Goal: Check status: Check status

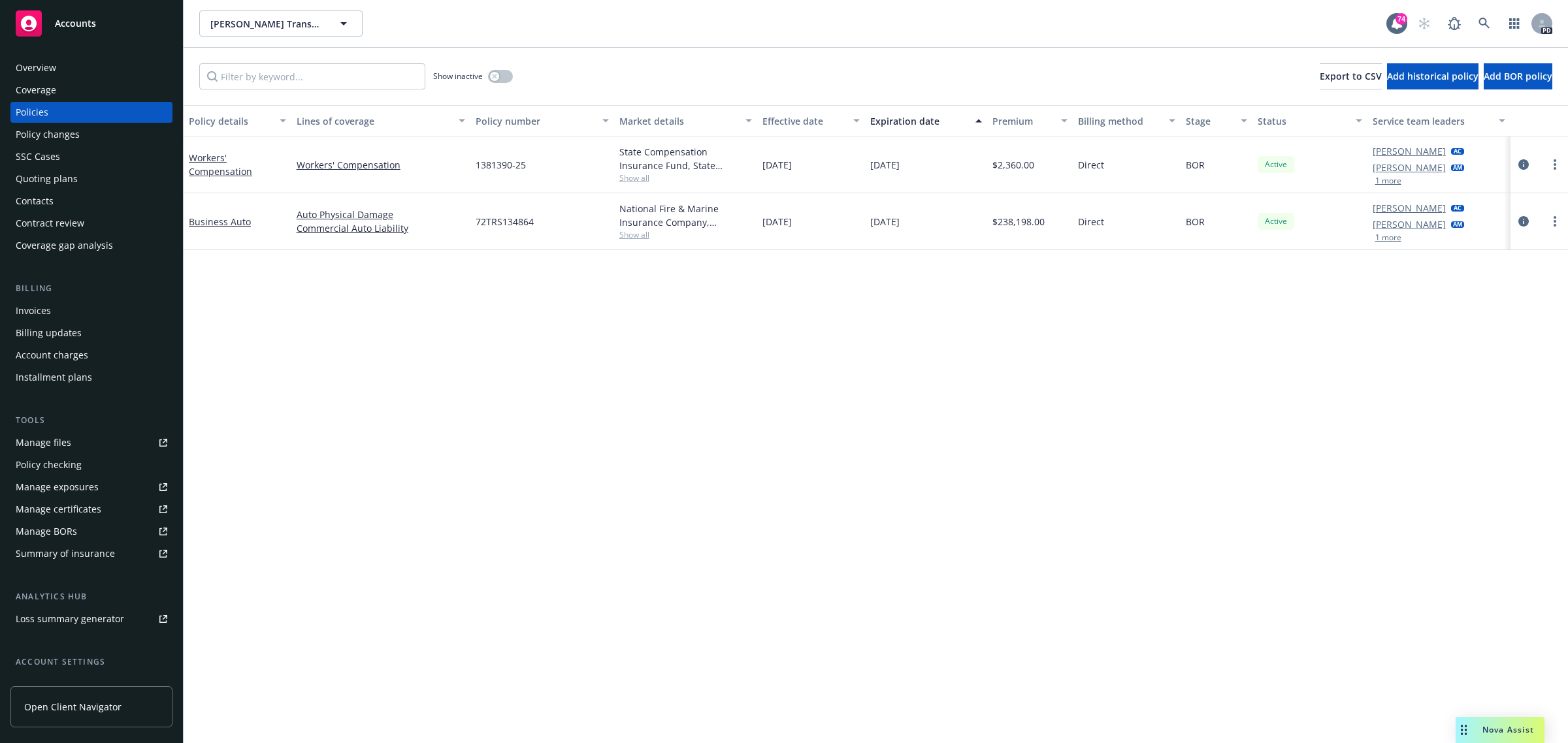
click at [75, 18] on span "Accounts" at bounding box center [75, 23] width 41 height 11
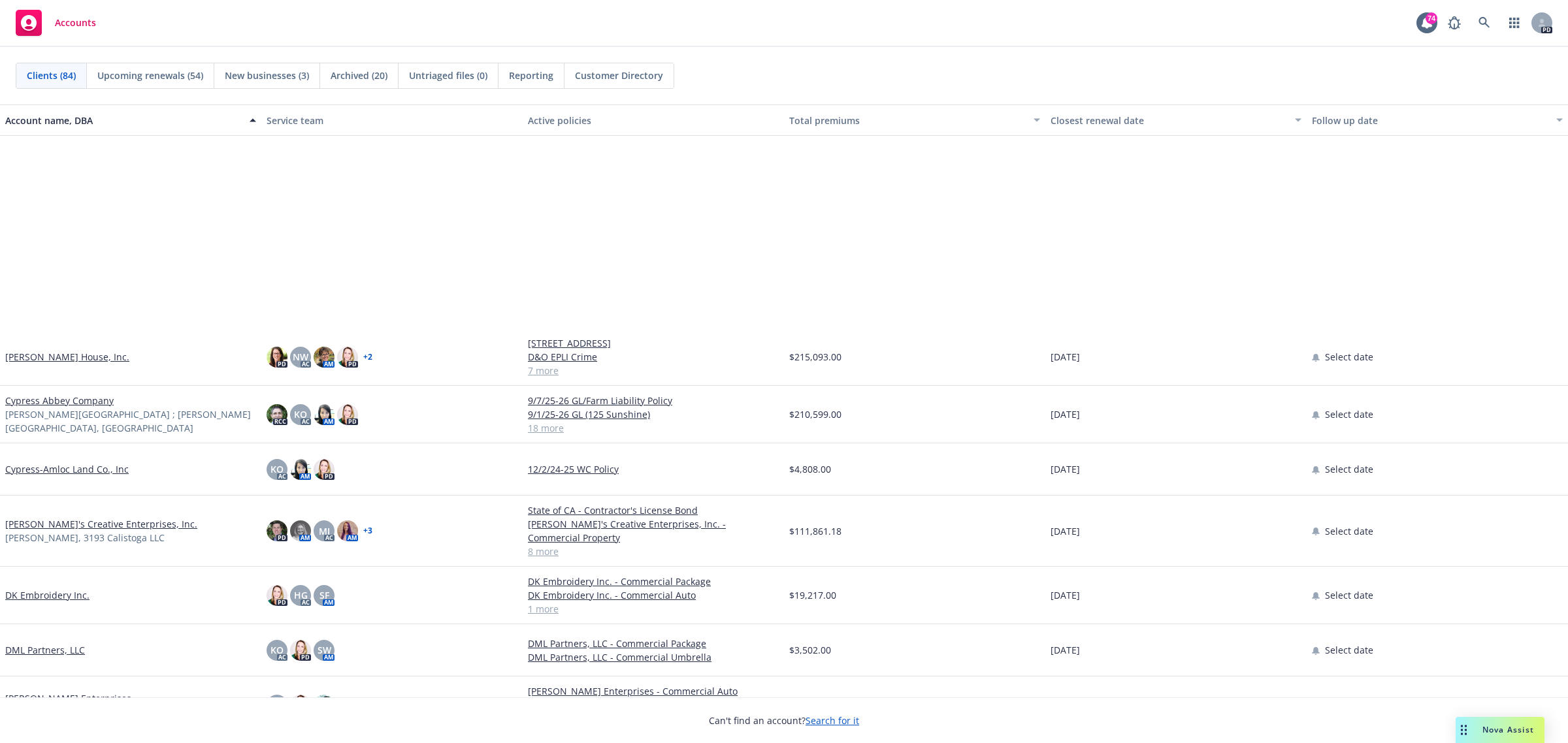
scroll to position [1306, 0]
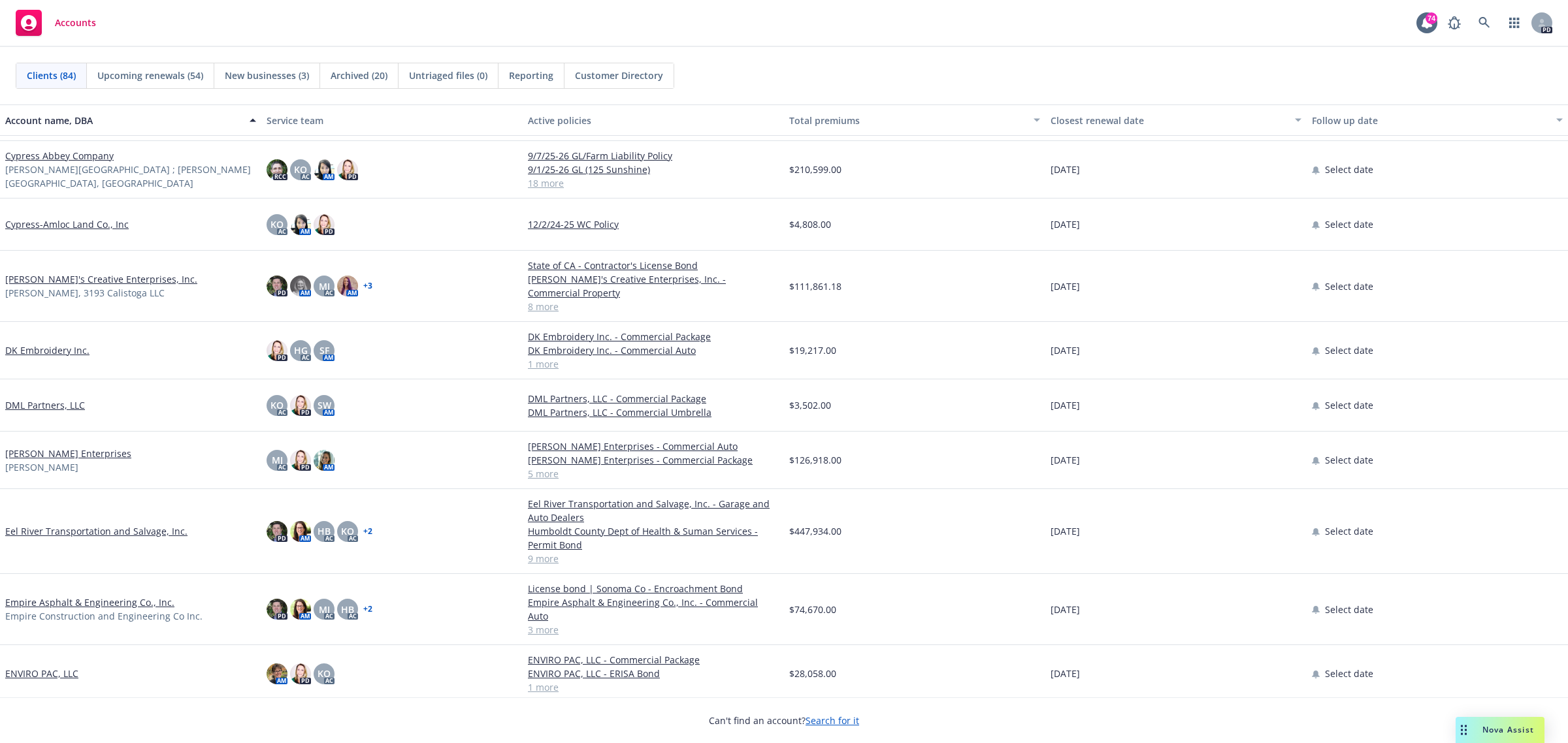
click at [106, 524] on link "Eel River Transportation and Salvage, Inc." at bounding box center [96, 531] width 182 height 13
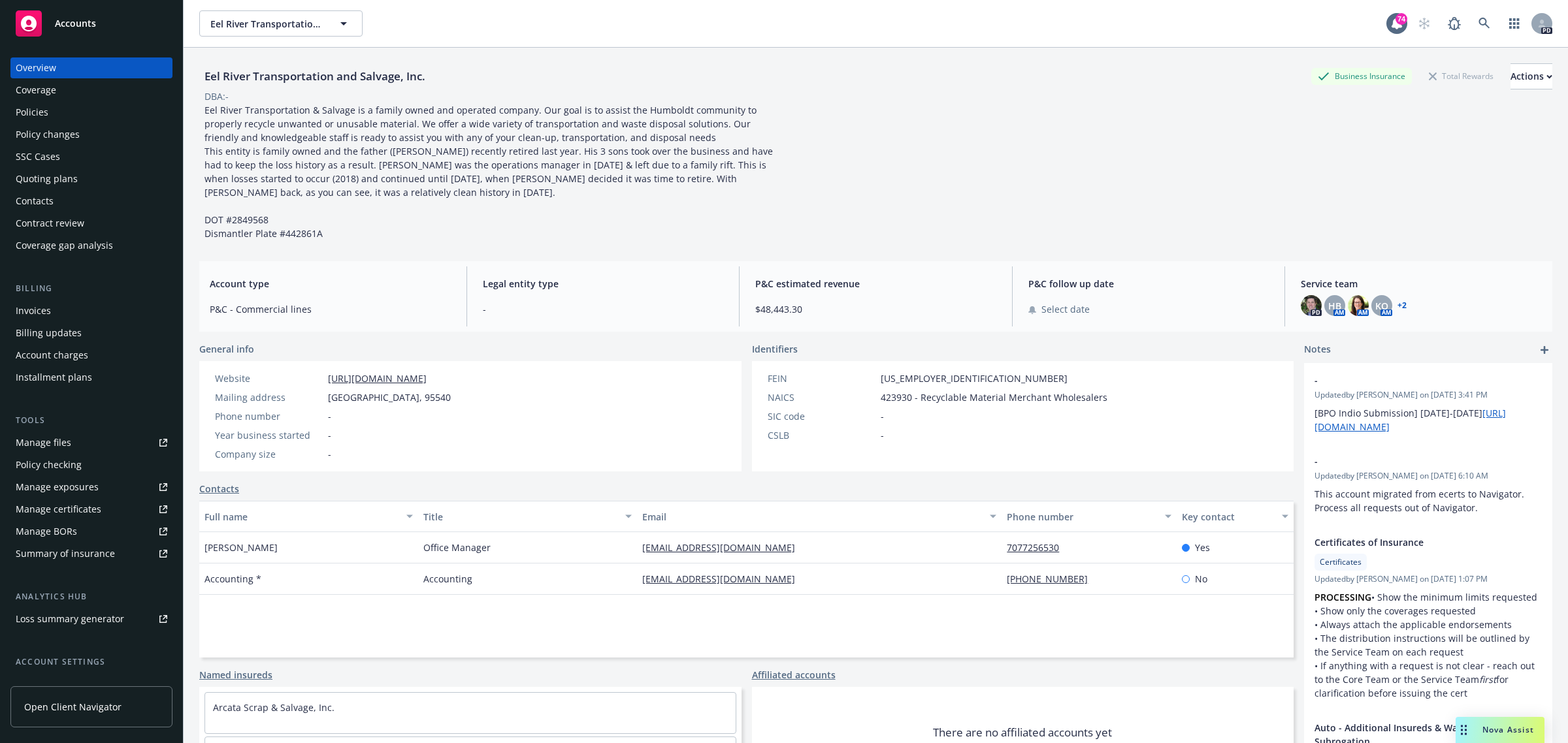
click at [34, 180] on div "Quoting plans" at bounding box center [46, 179] width 62 height 21
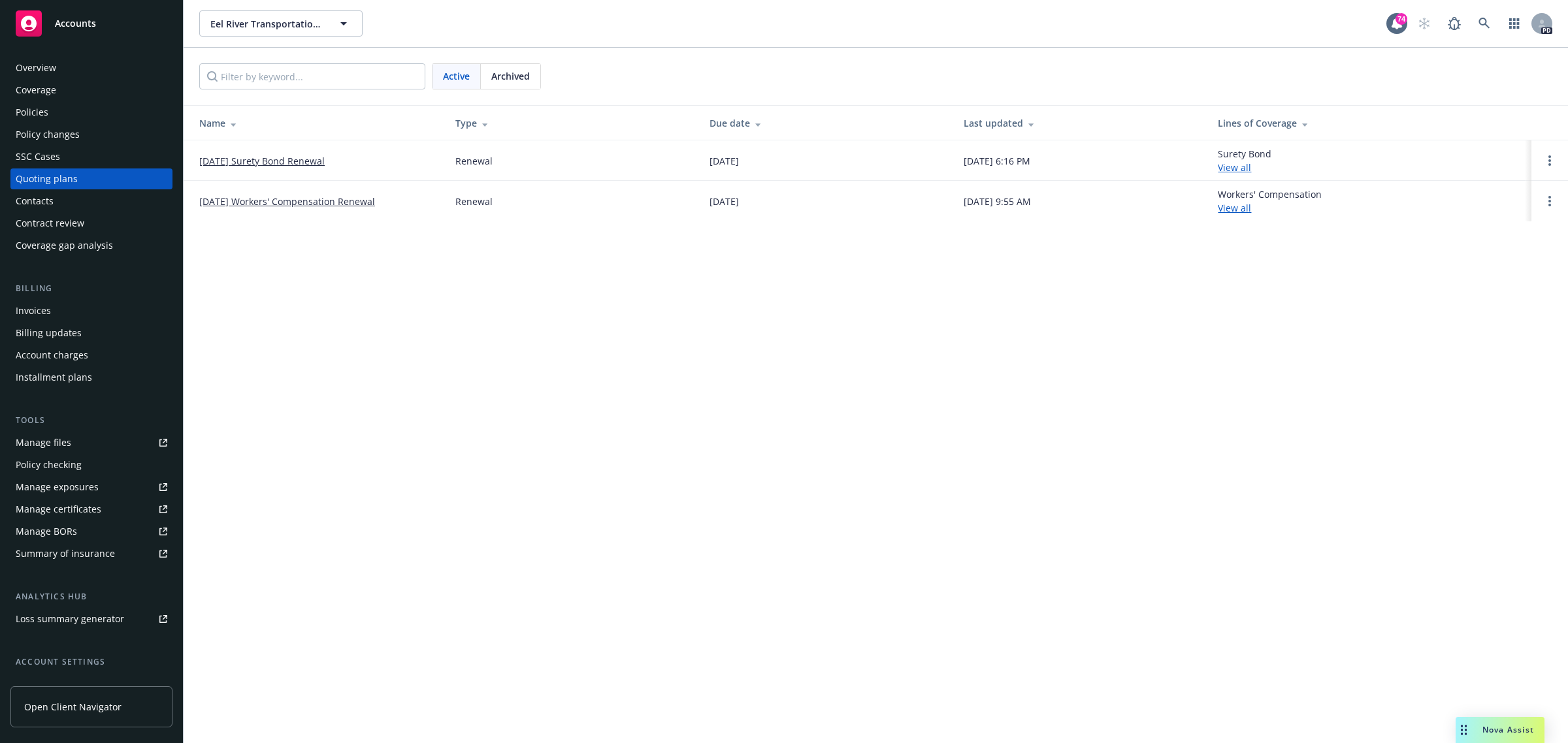
click at [295, 203] on link "10/01/25 Workers' Compensation Renewal" at bounding box center [287, 201] width 176 height 13
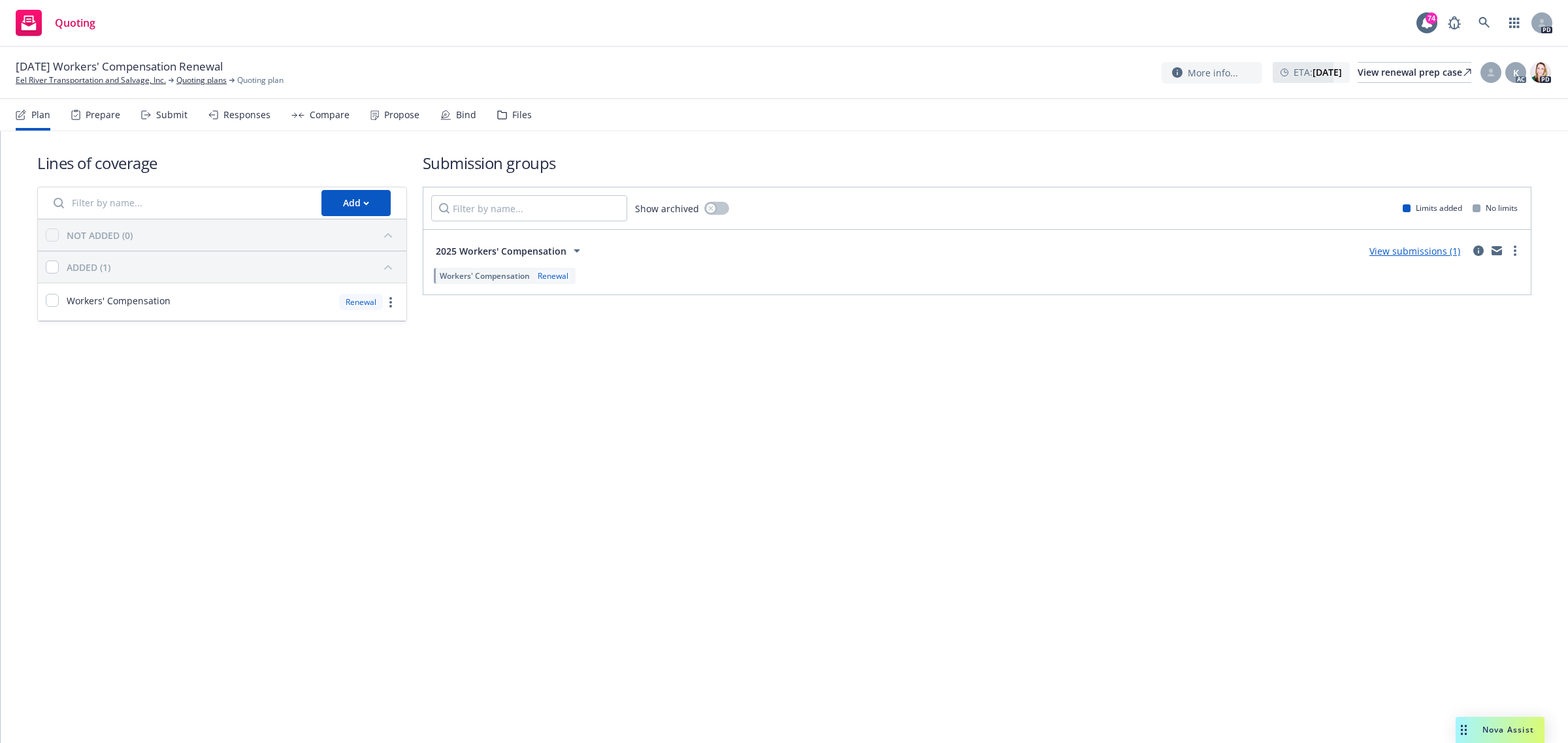
click at [1391, 250] on link "View submissions (1)" at bounding box center [1414, 251] width 91 height 13
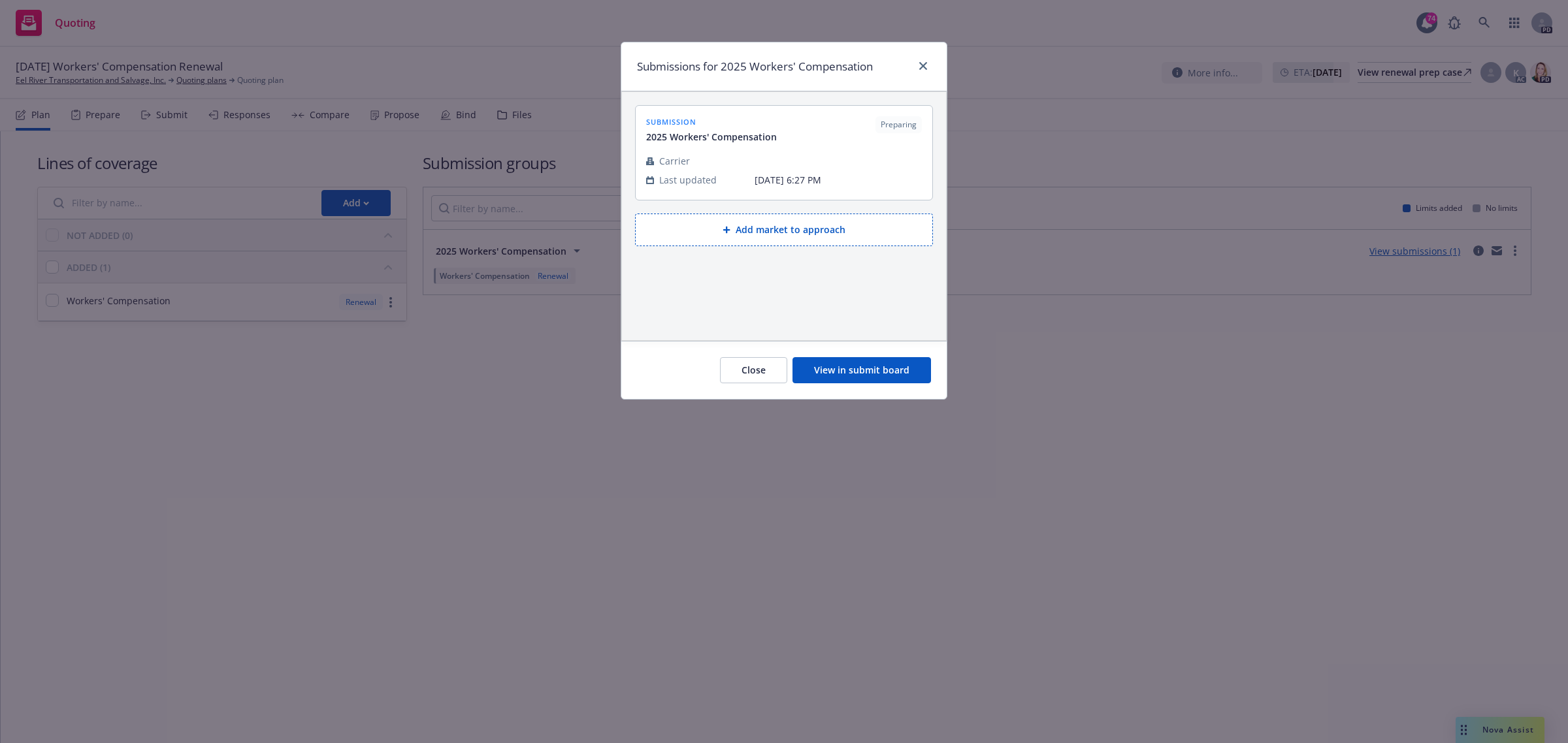
click at [859, 371] on button "View in submit board" at bounding box center [861, 370] width 139 height 26
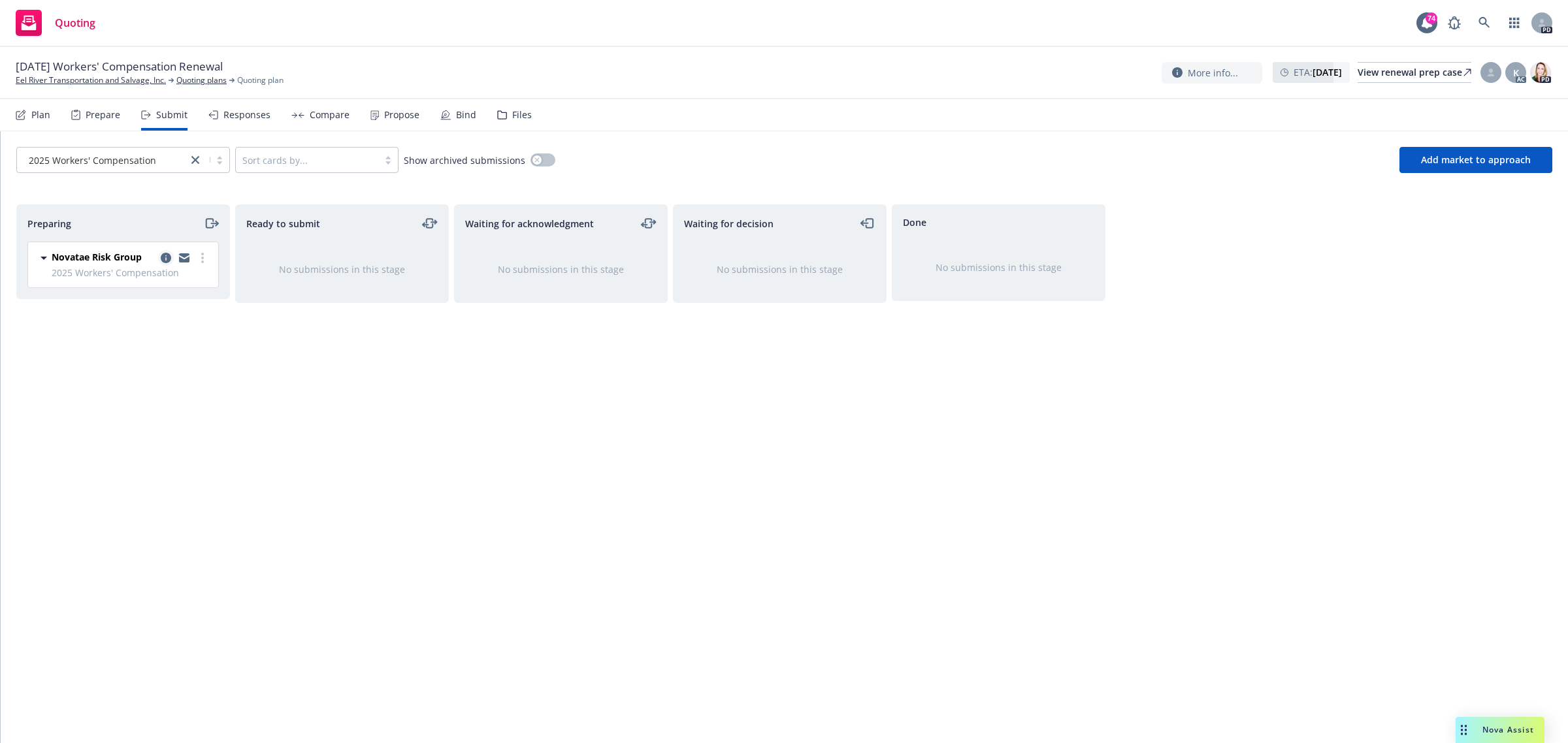
click at [162, 258] on icon "copy logging email" at bounding box center [165, 258] width 11 height 11
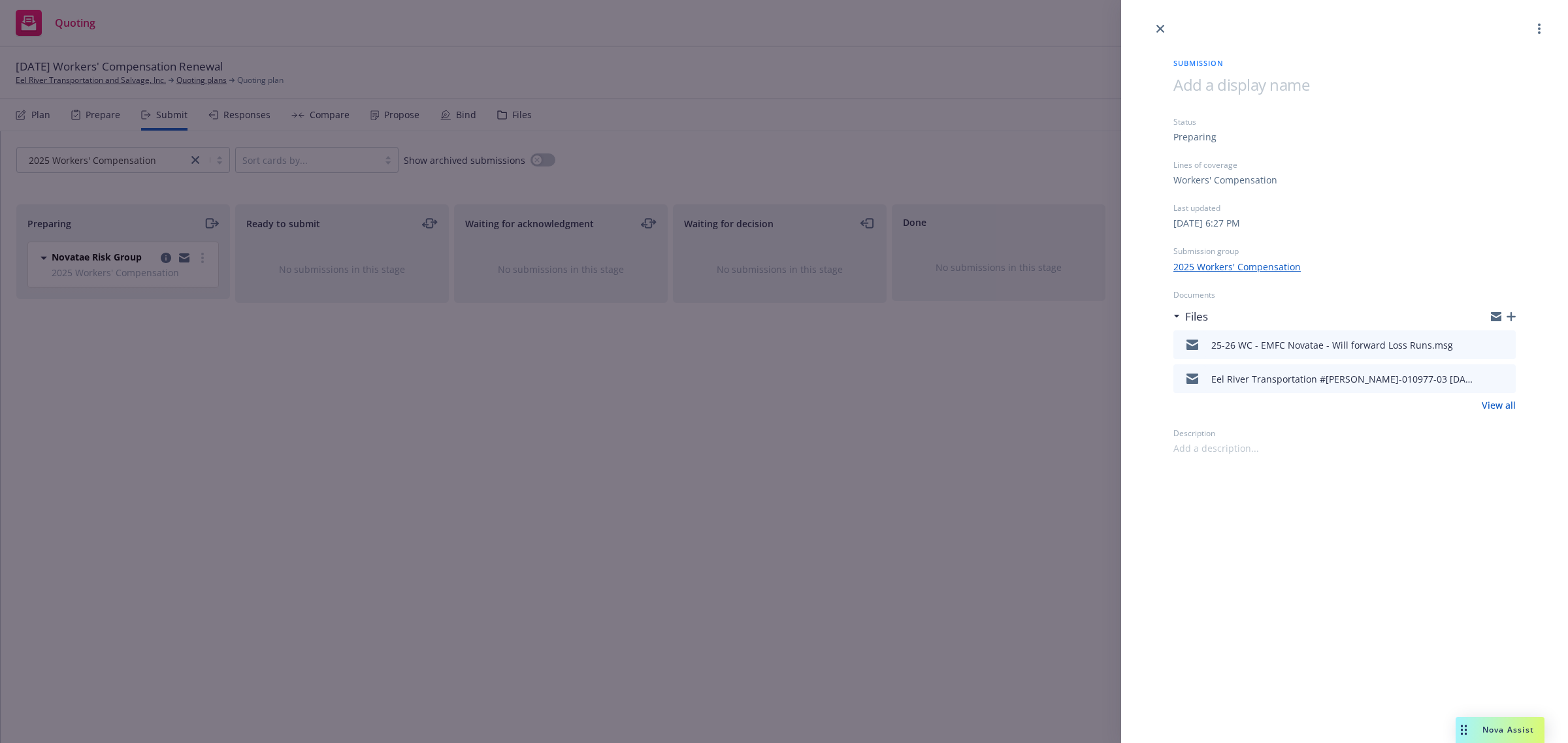
click at [1489, 405] on link "View all" at bounding box center [1498, 405] width 34 height 13
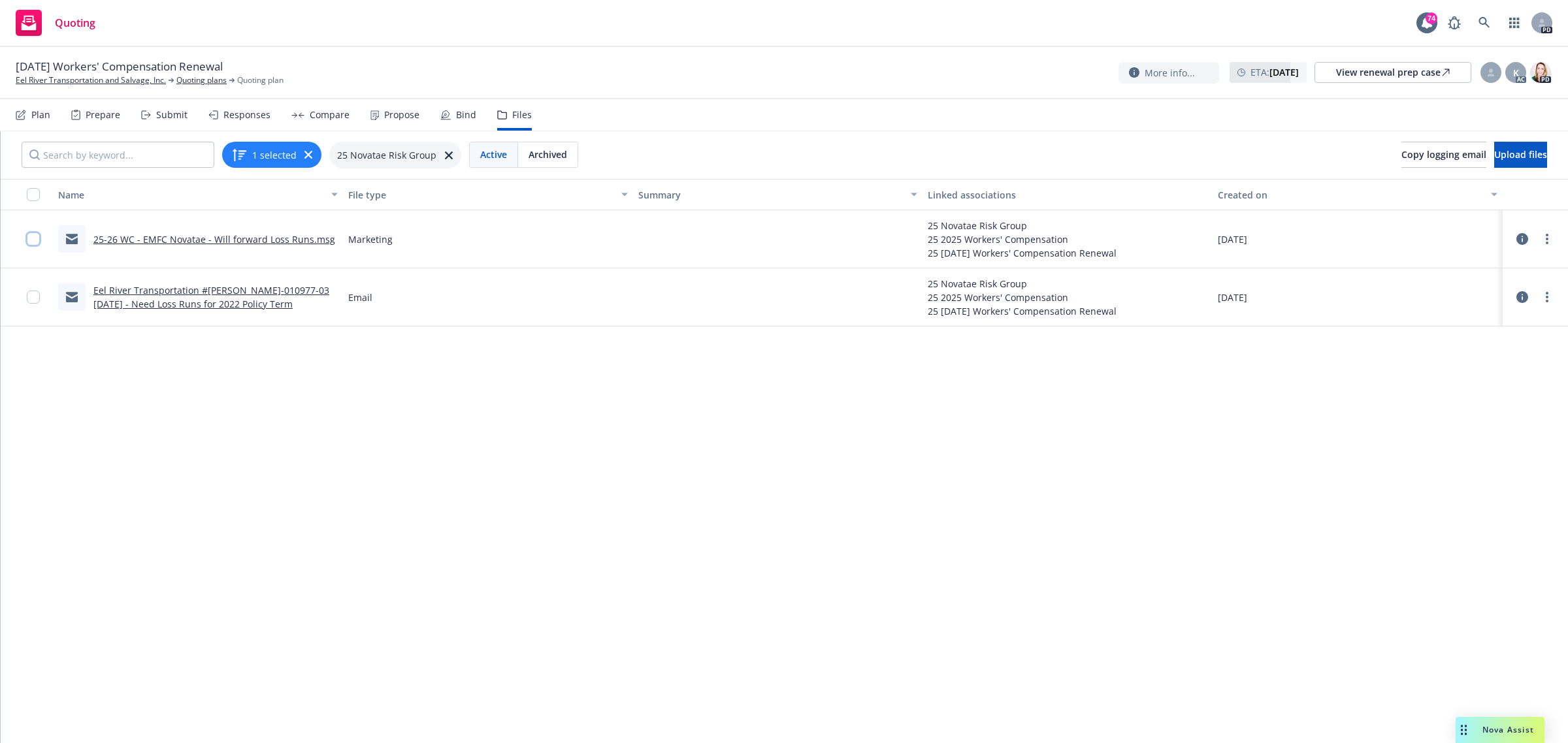
click at [31, 233] on input "checkbox" at bounding box center [33, 239] width 13 height 13
click at [28, 237] on input "checkbox" at bounding box center [33, 239] width 13 height 13
click at [89, 79] on link "Eel River Transportation and Salvage, Inc." at bounding box center [90, 80] width 150 height 12
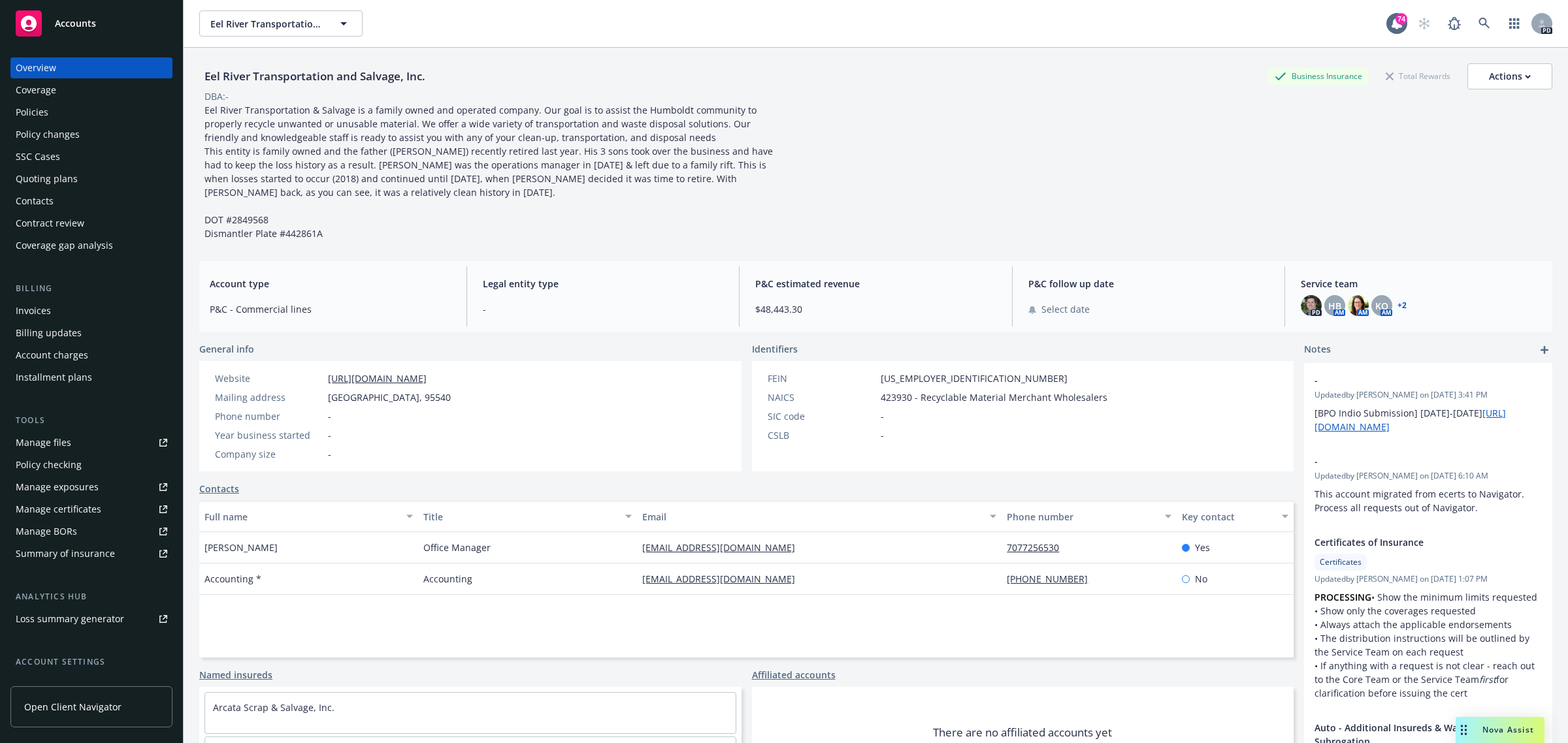
click at [36, 111] on div "Policies" at bounding box center [32, 113] width 32 height 21
